Goal: Task Accomplishment & Management: Manage account settings

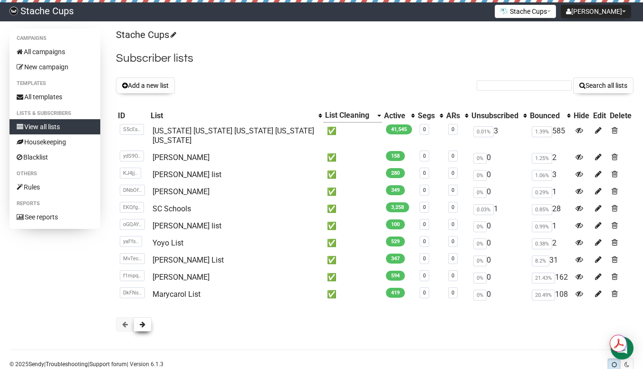
click at [141, 321] on span at bounding box center [143, 324] width 6 height 7
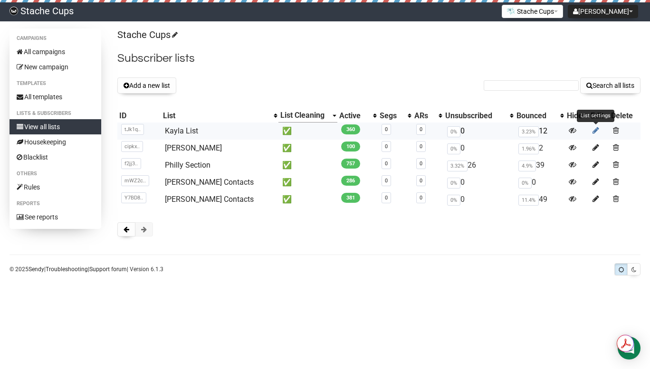
click at [592, 130] on icon at bounding box center [595, 130] width 7 height 8
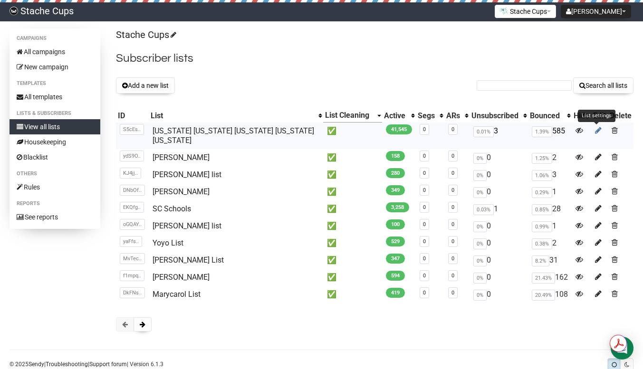
click at [595, 130] on icon at bounding box center [598, 130] width 7 height 8
click at [595, 153] on icon at bounding box center [598, 157] width 7 height 8
click at [595, 170] on icon at bounding box center [598, 174] width 7 height 8
click at [595, 187] on icon at bounding box center [598, 191] width 7 height 8
click at [595, 204] on icon at bounding box center [598, 208] width 7 height 8
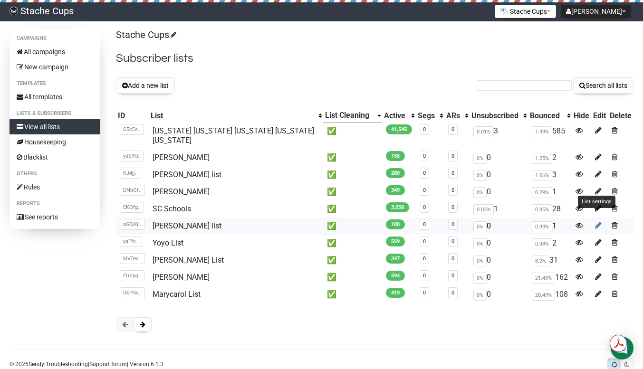
click at [595, 221] on icon at bounding box center [598, 225] width 7 height 8
click at [591, 235] on td at bounding box center [599, 243] width 17 height 17
click at [596, 238] on icon at bounding box center [598, 242] width 7 height 8
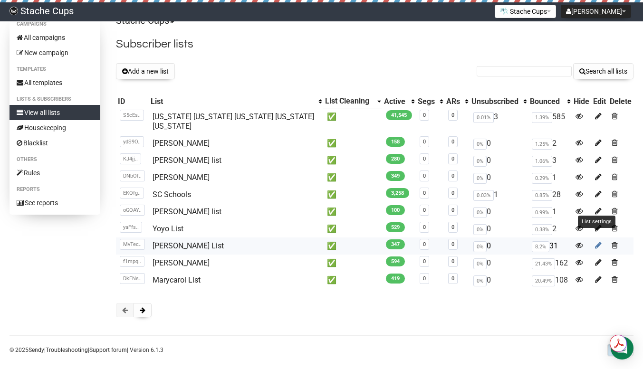
click at [595, 241] on icon at bounding box center [598, 245] width 7 height 8
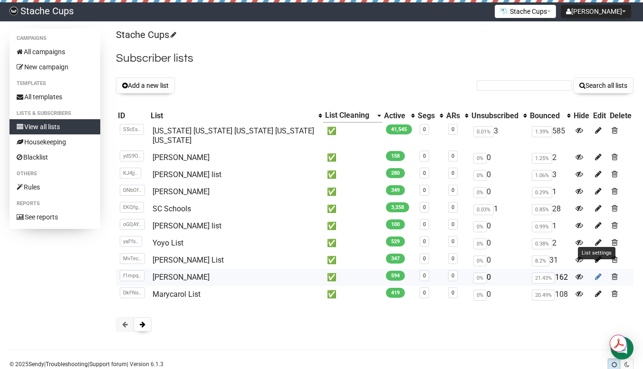
click at [595, 273] on icon at bounding box center [598, 277] width 7 height 8
click at [596, 290] on icon at bounding box center [598, 294] width 7 height 8
click at [148, 317] on button at bounding box center [142, 324] width 18 height 14
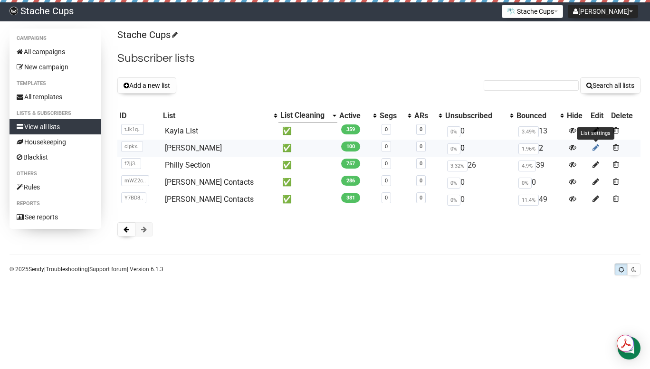
click at [592, 149] on icon at bounding box center [595, 147] width 7 height 8
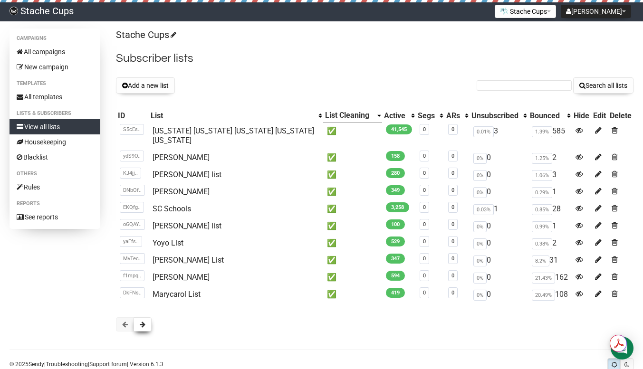
click at [142, 318] on button at bounding box center [142, 324] width 18 height 14
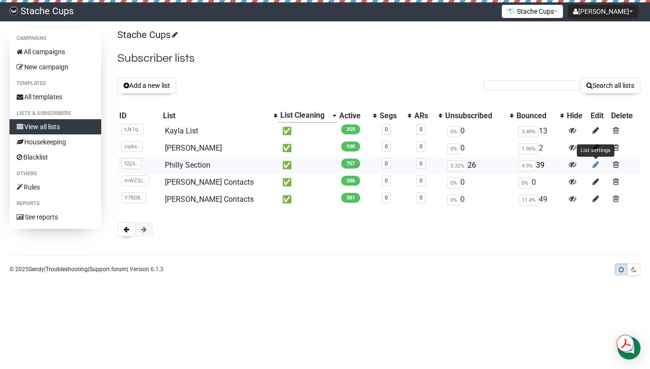
click at [593, 165] on icon at bounding box center [595, 165] width 7 height 8
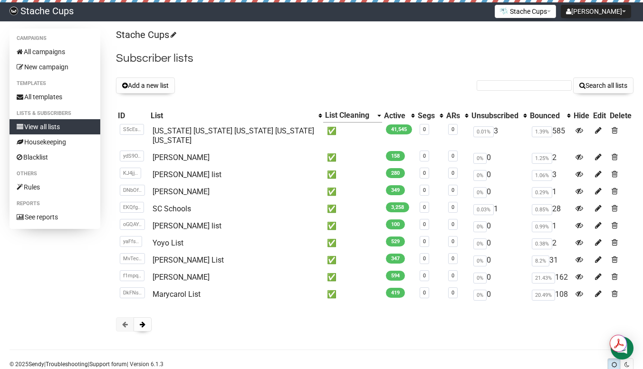
click at [144, 305] on div "Stache Cups Subscriber lists Add a new list Search all lists List name Single O…" at bounding box center [374, 185] width 517 height 313
click at [144, 321] on span at bounding box center [143, 324] width 6 height 7
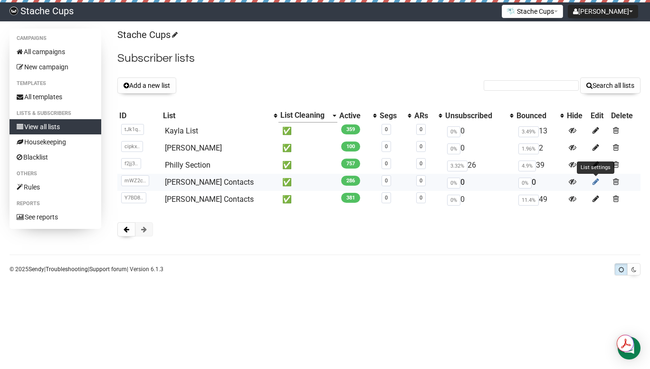
click at [596, 183] on icon at bounding box center [595, 182] width 7 height 8
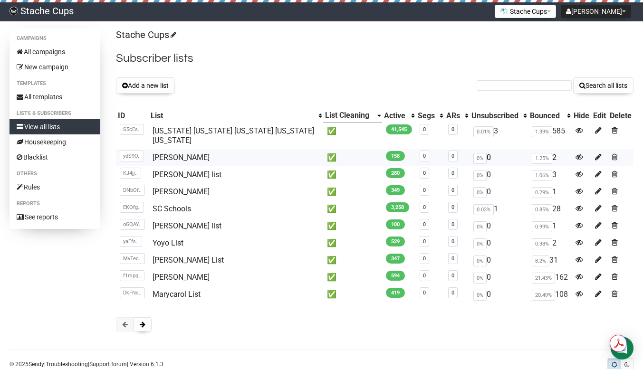
scroll to position [14, 0]
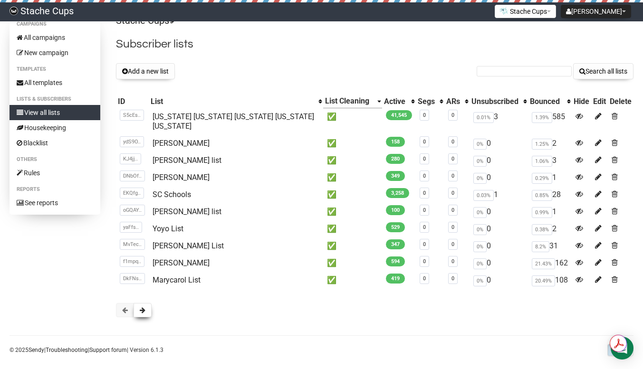
click at [146, 303] on button at bounding box center [142, 310] width 18 height 14
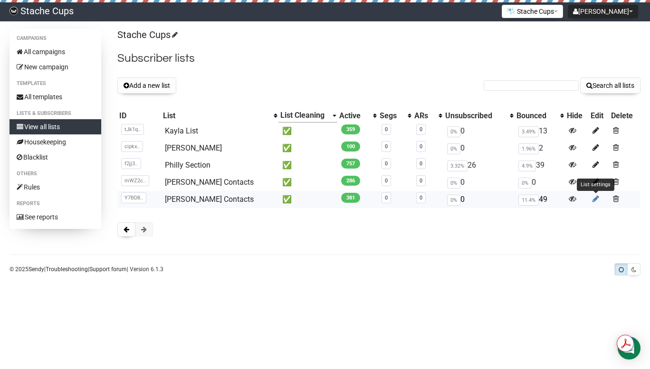
click at [594, 199] on icon at bounding box center [595, 199] width 7 height 8
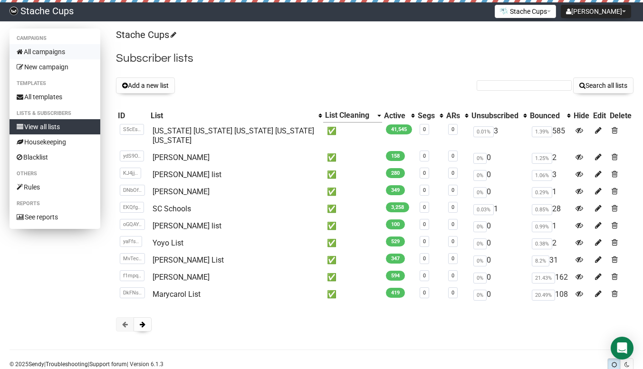
click at [46, 51] on link "All campaigns" at bounding box center [55, 51] width 91 height 15
